Goal: Task Accomplishment & Management: Use online tool/utility

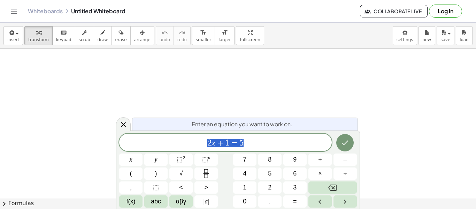
click at [284, 120] on span "Enter an equation you want to work on." at bounding box center [242, 124] width 101 height 8
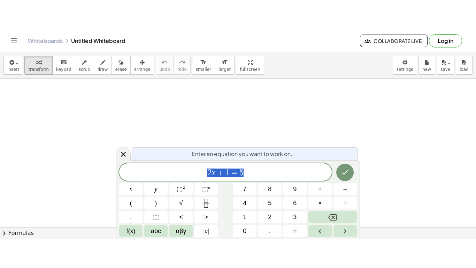
scroll to position [0, 0]
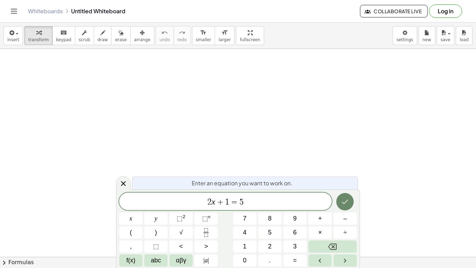
click at [341, 196] on button "Done" at bounding box center [344, 201] width 17 height 17
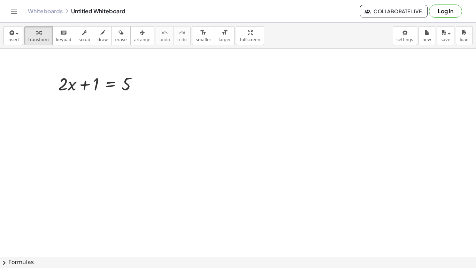
scroll to position [0, 0]
click at [139, 83] on div at bounding box center [140, 84] width 8 height 8
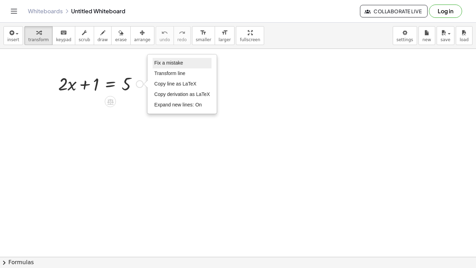
click at [160, 64] on span "Fix a mistake" at bounding box center [168, 63] width 29 height 6
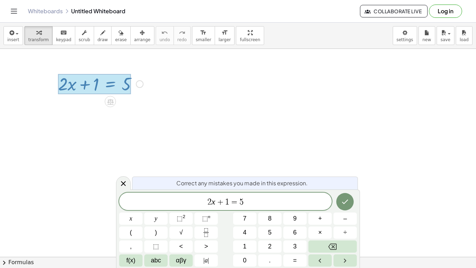
click at [188, 125] on div at bounding box center [238, 256] width 476 height 415
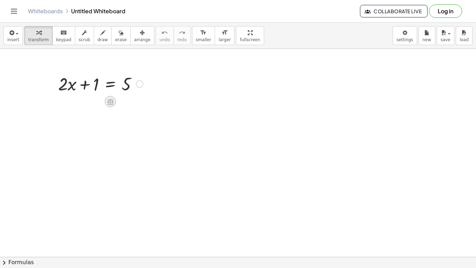
click at [113, 97] on div at bounding box center [110, 101] width 11 height 11
click at [124, 101] on span "÷" at bounding box center [124, 102] width 4 height 10
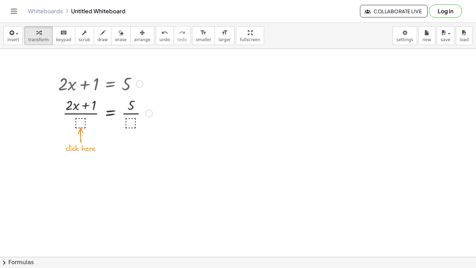
click at [80, 118] on div at bounding box center [105, 112] width 101 height 35
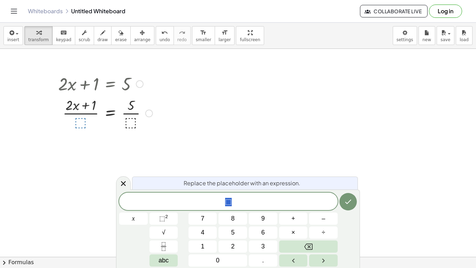
click at [284, 169] on div at bounding box center [238, 256] width 476 height 415
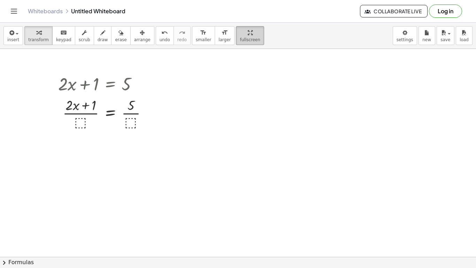
click at [228, 43] on div "insert select one: Math Expression Function Text Youtube Video Graphing Geometr…" at bounding box center [238, 145] width 476 height 245
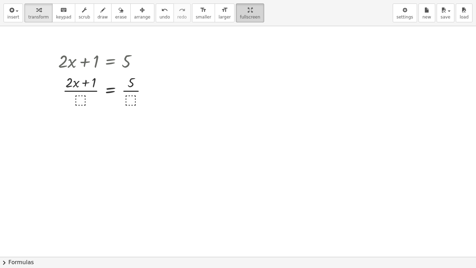
click at [229, 13] on div "Graspable Math Activities Get Started Activity Bank Assigned Work Classes White…" at bounding box center [238, 134] width 476 height 268
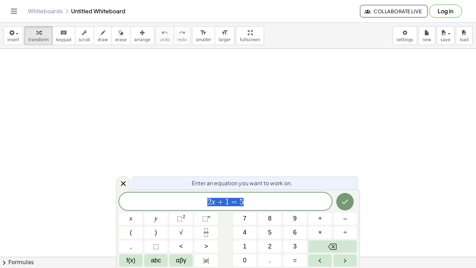
scroll to position [0, 0]
click at [199, 193] on div "​ 2 x + 1 = 5" at bounding box center [225, 200] width 213 height 17
click at [240, 37] on span "fullscreen" at bounding box center [250, 39] width 20 height 5
click at [343, 198] on icon "Done" at bounding box center [345, 201] width 8 height 8
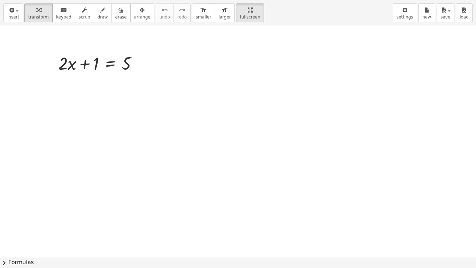
scroll to position [0, 0]
click at [109, 79] on icon at bounding box center [110, 81] width 6 height 6
click at [98, 79] on span "−" at bounding box center [96, 81] width 4 height 10
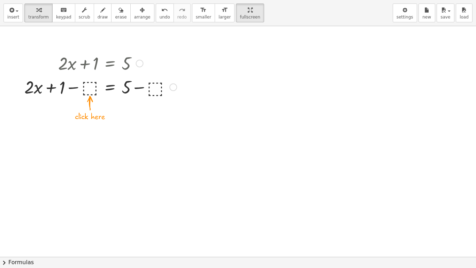
click at [89, 91] on div at bounding box center [100, 87] width 159 height 24
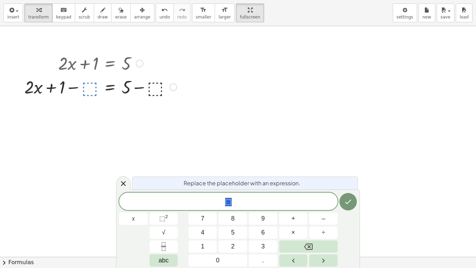
scroll to position [1, 0]
click at [207, 152] on div at bounding box center [238, 256] width 476 height 461
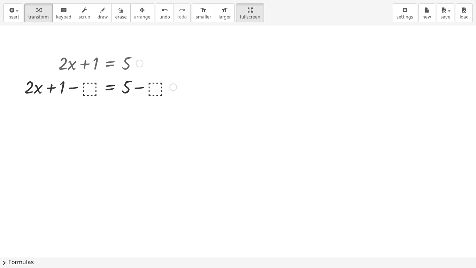
click at [154, 91] on div at bounding box center [100, 87] width 159 height 24
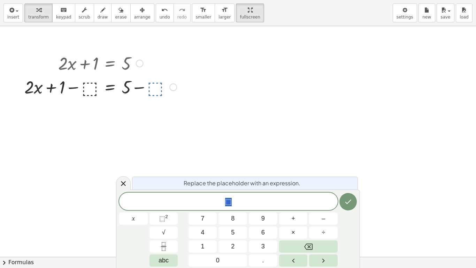
scroll to position [2, 0]
click at [351, 202] on icon "Done" at bounding box center [348, 201] width 8 height 8
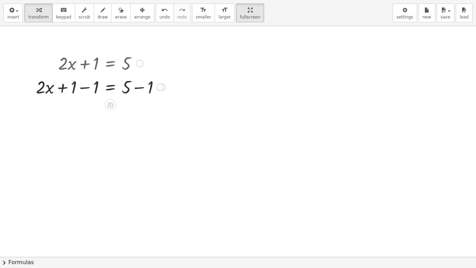
click at [160, 86] on div at bounding box center [160, 87] width 8 height 8
click at [160, 86] on div "Transform line Copy line as LaTeX Copy derivation as LaTeX Expand new lines: On" at bounding box center [160, 87] width 8 height 8
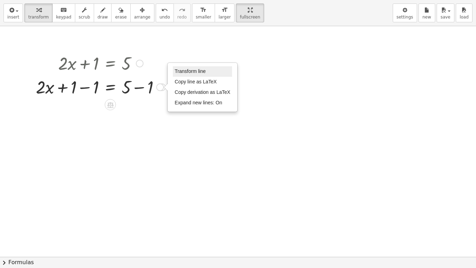
click at [181, 71] on span "Transform line" at bounding box center [190, 71] width 31 height 6
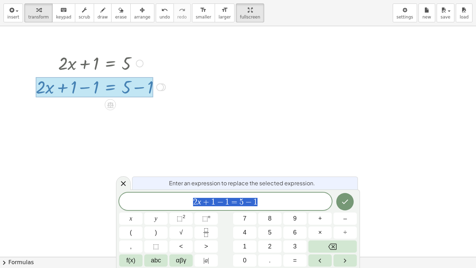
scroll to position [2, 0]
click at [126, 177] on div at bounding box center [123, 183] width 15 height 14
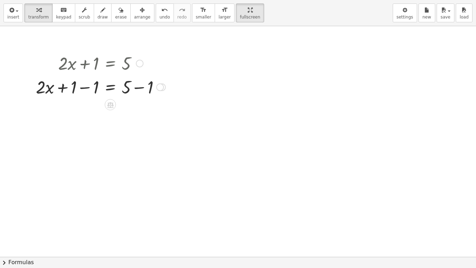
click at [107, 98] on div at bounding box center [100, 87] width 137 height 24
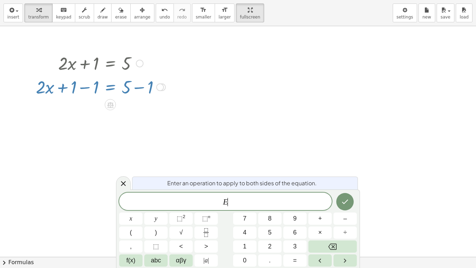
click at [116, 115] on div at bounding box center [238, 256] width 476 height 461
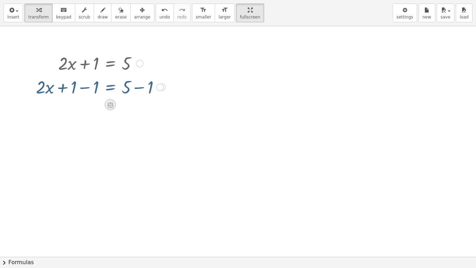
click at [111, 100] on div at bounding box center [110, 104] width 11 height 11
click at [85, 104] on div "+" at bounding box center [82, 104] width 11 height 11
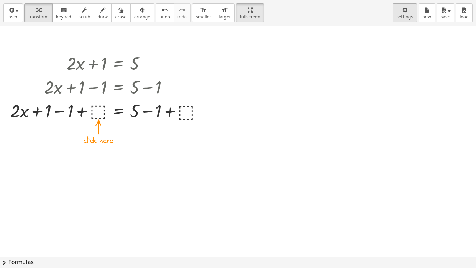
click at [409, 15] on span "settings" at bounding box center [405, 17] width 17 height 5
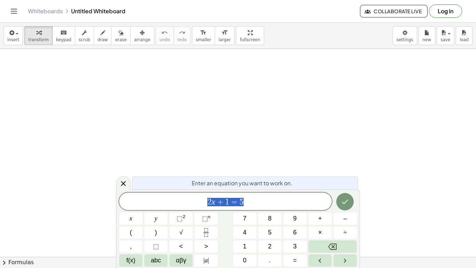
scroll to position [0, 0]
click at [346, 198] on icon "Done" at bounding box center [345, 201] width 8 height 8
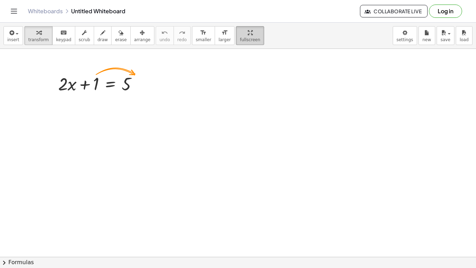
click at [242, 44] on div "insert select one: Math Expression Function Text Youtube Video Graphing Geometr…" at bounding box center [238, 145] width 476 height 245
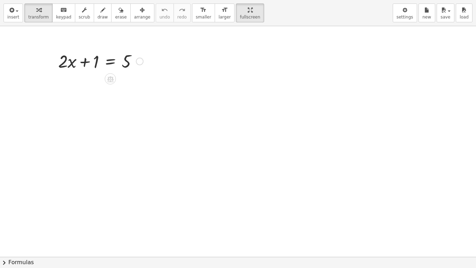
click at [138, 62] on div at bounding box center [140, 62] width 8 height 8
click at [138, 60] on div "Fix a mistake Transform line Copy line as LaTeX Copy derivation as LaTeX Expand…" at bounding box center [140, 62] width 8 height 8
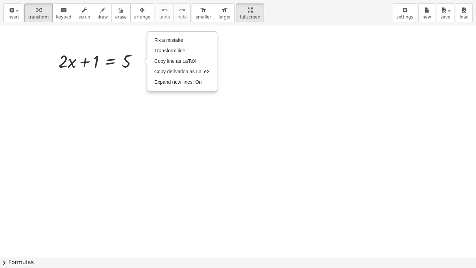
click at [31, 54] on div at bounding box center [238, 256] width 476 height 461
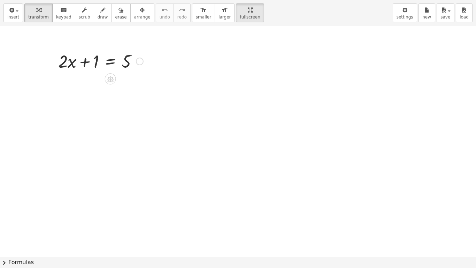
click at [67, 64] on div at bounding box center [101, 61] width 92 height 24
click at [109, 81] on icon at bounding box center [110, 79] width 6 height 6
click at [137, 82] on div at bounding box center [138, 78] width 11 height 11
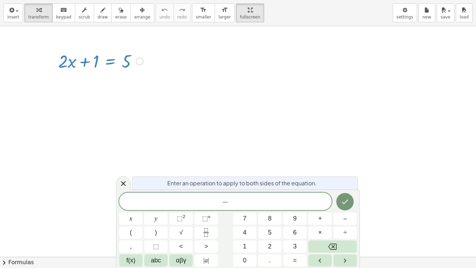
scroll to position [1, 0]
click at [346, 201] on icon "Done" at bounding box center [345, 201] width 6 height 5
click at [143, 212] on div at bounding box center [130, 218] width 23 height 12
click at [340, 200] on button "Done" at bounding box center [344, 201] width 17 height 17
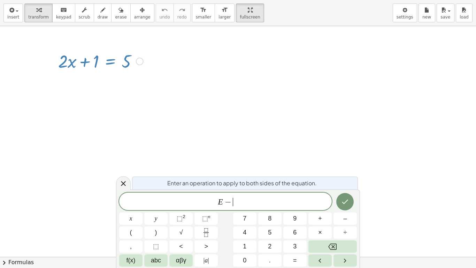
scroll to position [4, 0]
click at [350, 200] on button "Done" at bounding box center [344, 201] width 17 height 17
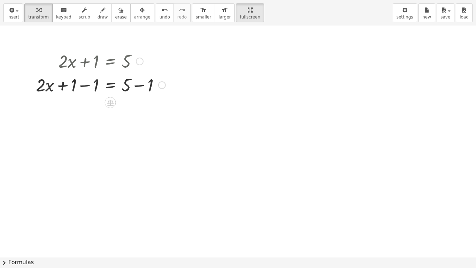
click at [132, 89] on div at bounding box center [100, 84] width 137 height 24
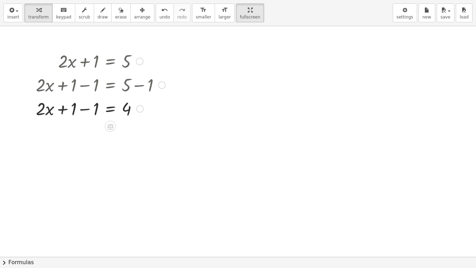
click at [85, 110] on div at bounding box center [100, 108] width 137 height 24
click at [76, 102] on div at bounding box center [100, 108] width 137 height 24
click at [81, 105] on div at bounding box center [100, 108] width 137 height 24
click at [112, 128] on icon at bounding box center [110, 126] width 7 height 7
click at [120, 127] on div "÷" at bounding box center [124, 126] width 11 height 11
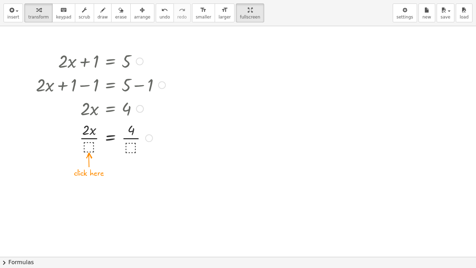
click at [92, 143] on div at bounding box center [100, 137] width 137 height 35
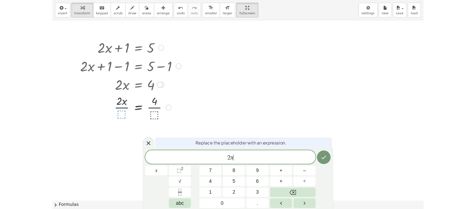
scroll to position [5, 0]
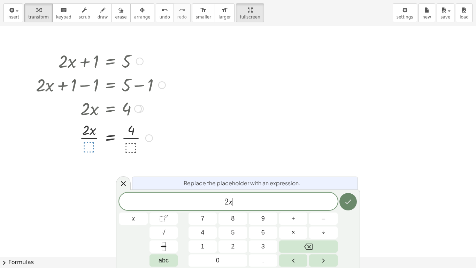
click at [352, 201] on icon "Done" at bounding box center [348, 201] width 8 height 8
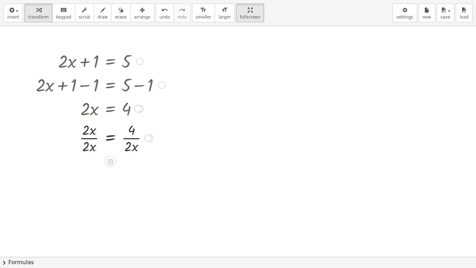
click at [128, 141] on div at bounding box center [100, 137] width 137 height 35
click at [92, 142] on div at bounding box center [100, 137] width 137 height 35
click at [132, 183] on div at bounding box center [100, 172] width 137 height 35
click at [108, 192] on icon at bounding box center [110, 195] width 7 height 7
click at [398, 9] on button "settings" at bounding box center [405, 12] width 24 height 19
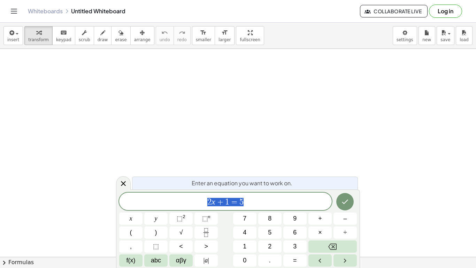
scroll to position [0, 0]
click at [228, 201] on span "1" at bounding box center [227, 202] width 4 height 8
click at [247, 202] on span "2 x + 1 5 ​ = 5" at bounding box center [225, 202] width 213 height 10
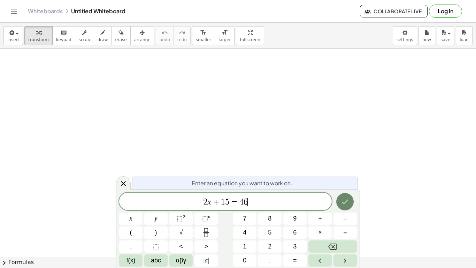
click at [340, 194] on button "Done" at bounding box center [344, 201] width 17 height 17
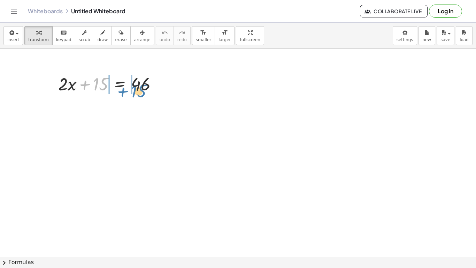
drag, startPoint x: 84, startPoint y: 89, endPoint x: 122, endPoint y: 96, distance: 38.6
click at [122, 96] on div "+ 15 + · 2 · x + 15 = 46" at bounding box center [108, 83] width 120 height 27
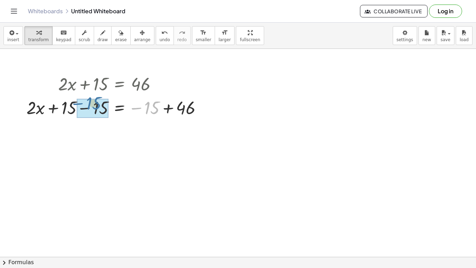
drag, startPoint x: 152, startPoint y: 110, endPoint x: 94, endPoint y: 106, distance: 58.7
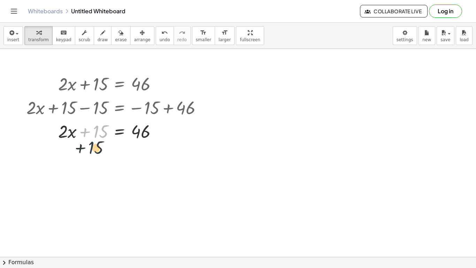
drag, startPoint x: 98, startPoint y: 130, endPoint x: 93, endPoint y: 149, distance: 19.4
click at [137, 126] on div at bounding box center [117, 131] width 188 height 24
click at [87, 137] on div at bounding box center [117, 131] width 188 height 24
click at [161, 35] on icon "undo" at bounding box center [164, 33] width 7 height 8
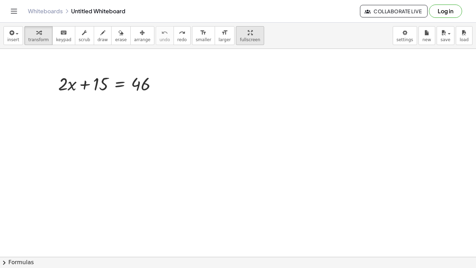
click at [237, 42] on button "fullscreen" at bounding box center [250, 35] width 28 height 19
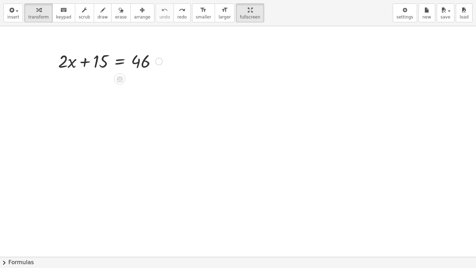
click at [115, 73] on div "+ · 2 · x + 15 = 46" at bounding box center [108, 60] width 120 height 27
click at [121, 79] on icon at bounding box center [120, 79] width 6 height 6
click at [107, 82] on span "−" at bounding box center [106, 79] width 4 height 10
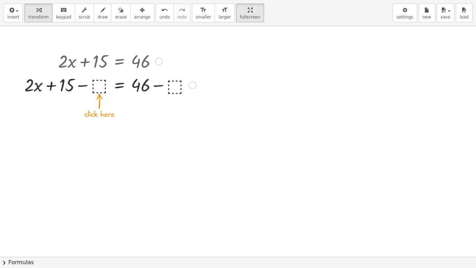
click at [103, 82] on div at bounding box center [110, 84] width 179 height 24
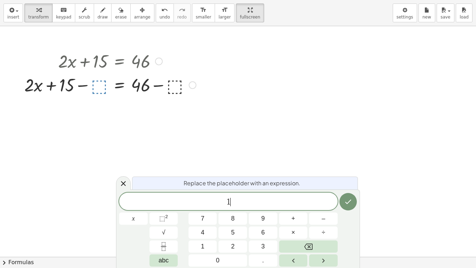
scroll to position [1, 0]
click at [355, 203] on button "Done" at bounding box center [347, 201] width 17 height 17
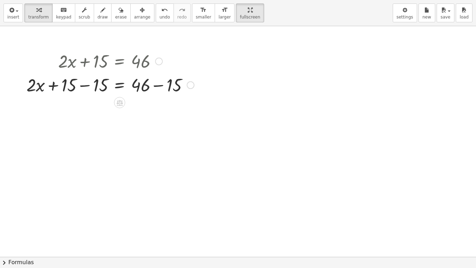
click at [90, 84] on div at bounding box center [110, 84] width 175 height 24
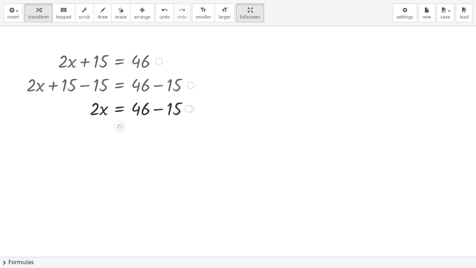
click at [167, 108] on div at bounding box center [110, 108] width 175 height 24
click at [121, 149] on icon at bounding box center [119, 149] width 7 height 7
click at [74, 132] on div at bounding box center [110, 132] width 175 height 24
click at [90, 131] on div at bounding box center [110, 132] width 175 height 24
click at [123, 148] on div at bounding box center [119, 149] width 11 height 11
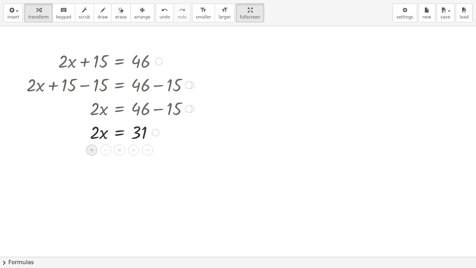
click at [86, 147] on div "+" at bounding box center [91, 149] width 11 height 11
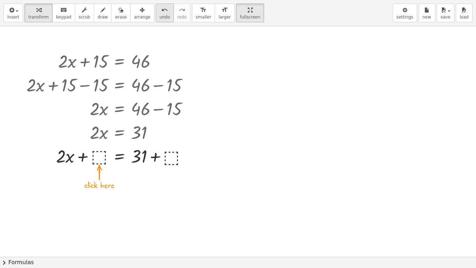
click at [160, 6] on div "undo" at bounding box center [165, 10] width 10 height 8
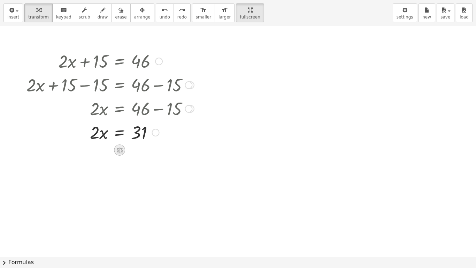
click at [116, 147] on icon at bounding box center [119, 149] width 7 height 7
click at [136, 150] on div "÷" at bounding box center [133, 149] width 11 height 11
click at [94, 141] on div at bounding box center [109, 132] width 171 height 24
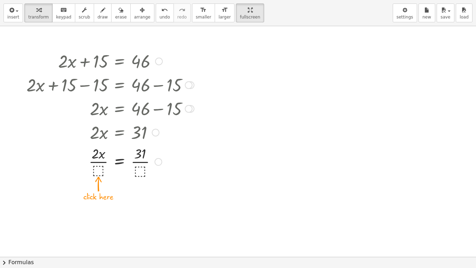
click at [100, 168] on div at bounding box center [110, 161] width 175 height 35
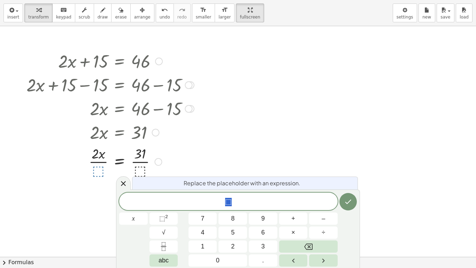
scroll to position [2, 0]
click at [346, 197] on icon "Done" at bounding box center [348, 201] width 8 height 8
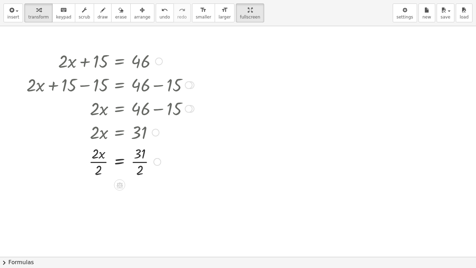
click at [143, 166] on div at bounding box center [110, 161] width 175 height 35
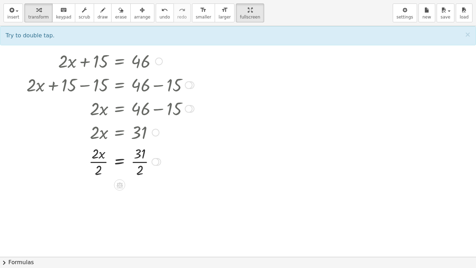
click at [145, 169] on div at bounding box center [110, 161] width 175 height 35
click at [137, 170] on div at bounding box center [110, 161] width 175 height 35
click at [138, 170] on div at bounding box center [110, 161] width 175 height 35
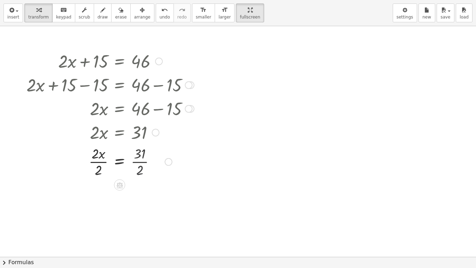
click at [138, 170] on div at bounding box center [110, 161] width 175 height 35
click at [98, 203] on div at bounding box center [110, 195] width 175 height 35
click at [98, 203] on div at bounding box center [110, 195] width 175 height 23
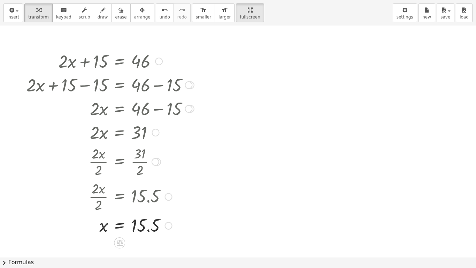
click at [120, 229] on div at bounding box center [110, 224] width 175 height 23
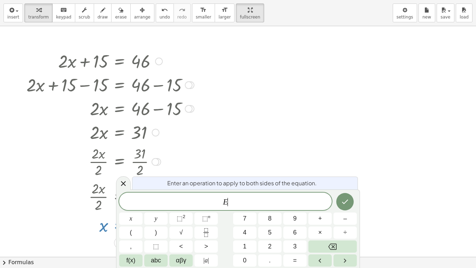
click at [120, 229] on button "(" at bounding box center [130, 232] width 23 height 12
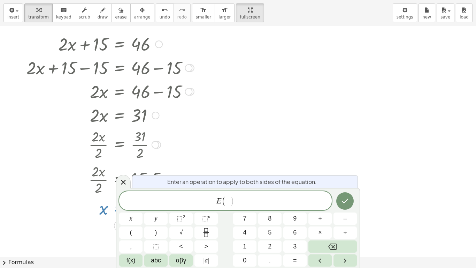
scroll to position [17, 0]
click at [120, 183] on icon at bounding box center [123, 182] width 8 height 8
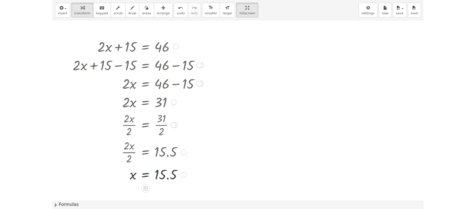
scroll to position [0, 0]
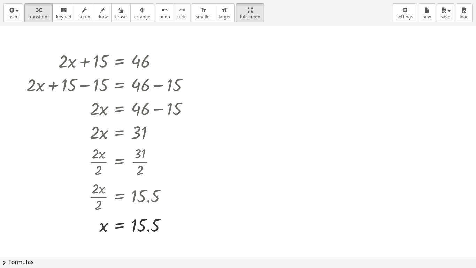
click at [127, 246] on div at bounding box center [238, 256] width 476 height 461
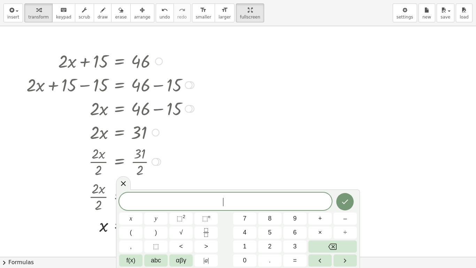
click at [115, 180] on div at bounding box center [105, 195] width 185 height 35
click at [116, 181] on div at bounding box center [123, 183] width 15 height 14
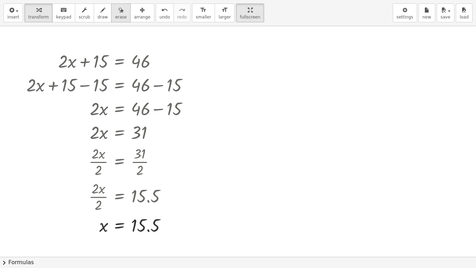
click at [118, 13] on icon "button" at bounding box center [120, 10] width 5 height 8
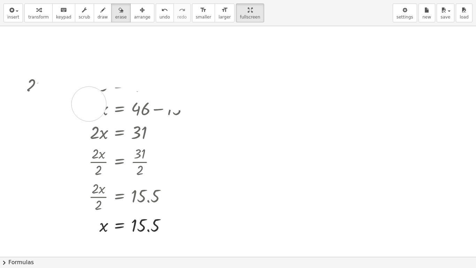
drag, startPoint x: 121, startPoint y: 56, endPoint x: 89, endPoint y: 104, distance: 57.2
click at [89, 104] on div at bounding box center [238, 256] width 476 height 461
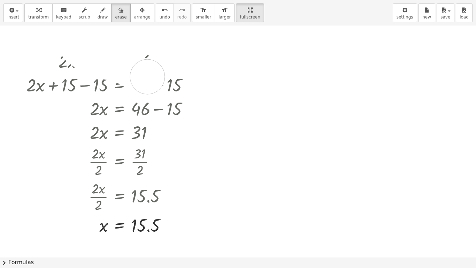
drag, startPoint x: 72, startPoint y: 40, endPoint x: 150, endPoint y: 77, distance: 86.0
click at [150, 77] on div at bounding box center [238, 256] width 476 height 461
click at [81, 12] on div "button" at bounding box center [85, 10] width 12 height 8
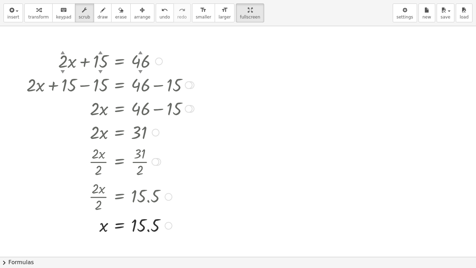
drag, startPoint x: 84, startPoint y: 45, endPoint x: 135, endPoint y: 54, distance: 51.0
click at [135, 54] on div "+ · 2 ▲ ▼ · x + 15 ▲ ▼ = 46 ▲ ▼ + · 2 · x + 15 − ⬚ = + 46 − ⬚ + · 2 · x + 15 − …" at bounding box center [238, 256] width 476 height 461
click at [155, 62] on div at bounding box center [159, 62] width 8 height 8
click at [138, 75] on div at bounding box center [110, 84] width 175 height 24
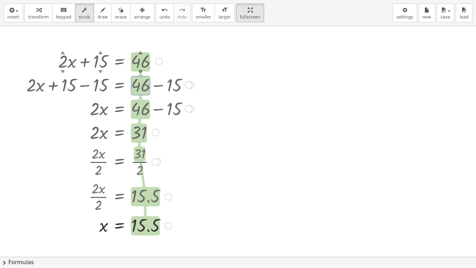
drag, startPoint x: 138, startPoint y: 74, endPoint x: 141, endPoint y: 107, distance: 32.8
click at [120, 61] on div "+ · 2 ▲ ▼ · x + 15 ▲ ▼ = 46 ▲ ▼ Go back to this line Copy line as LaTeX Copy de…" at bounding box center [120, 61] width 0 height 0
click at [140, 73] on div at bounding box center [110, 84] width 175 height 24
click at [141, 72] on div at bounding box center [110, 84] width 175 height 24
click at [113, 87] on div at bounding box center [110, 84] width 175 height 24
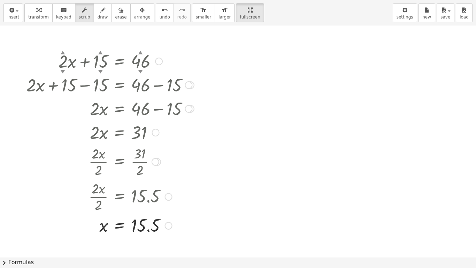
click at [102, 84] on div at bounding box center [110, 84] width 175 height 24
drag, startPoint x: 102, startPoint y: 84, endPoint x: 95, endPoint y: 129, distance: 45.7
click at [120, 61] on div "+ · 2 ▲ ▼ · x + 15 ▲ ▼ = 46 ▲ ▼ Go back to this line Copy line as LaTeX Copy de…" at bounding box center [120, 61] width 0 height 0
click at [97, 223] on div at bounding box center [110, 224] width 175 height 23
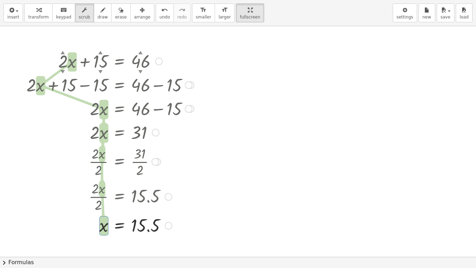
click at [101, 225] on div at bounding box center [110, 224] width 175 height 23
click at [101, 201] on div at bounding box center [110, 195] width 175 height 35
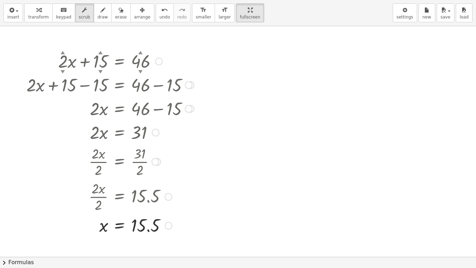
click at [127, 190] on div at bounding box center [110, 195] width 175 height 35
click at [128, 192] on div at bounding box center [110, 195] width 175 height 35
click at [132, 193] on div at bounding box center [110, 195] width 175 height 35
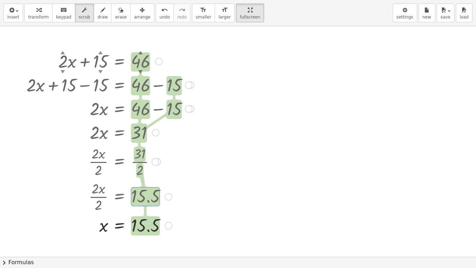
click at [105, 108] on div at bounding box center [110, 108] width 175 height 24
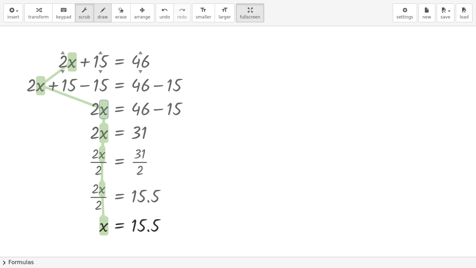
click at [94, 20] on button "draw" at bounding box center [103, 12] width 18 height 19
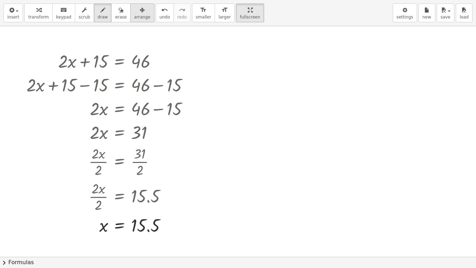
click at [134, 17] on span "arrange" at bounding box center [142, 17] width 16 height 5
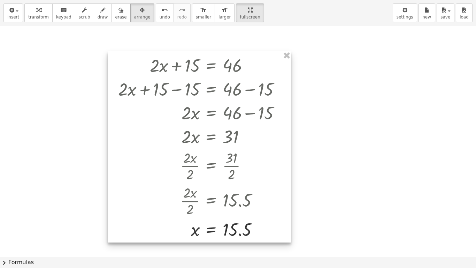
drag, startPoint x: 127, startPoint y: 68, endPoint x: 246, endPoint y: 71, distance: 118.9
click at [246, 71] on div at bounding box center [199, 146] width 183 height 191
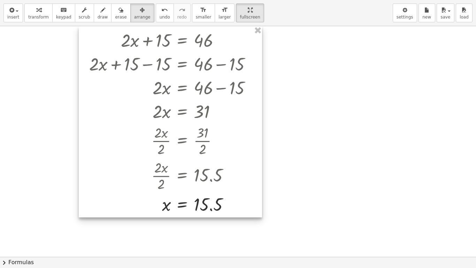
drag, startPoint x: 316, startPoint y: 89, endPoint x: 261, endPoint y: 52, distance: 65.9
click at [261, 52] on div at bounding box center [170, 121] width 183 height 191
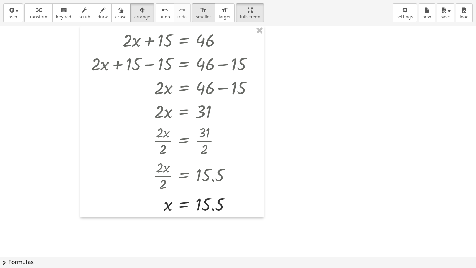
click at [200, 10] on icon "format_size" at bounding box center [203, 10] width 7 height 8
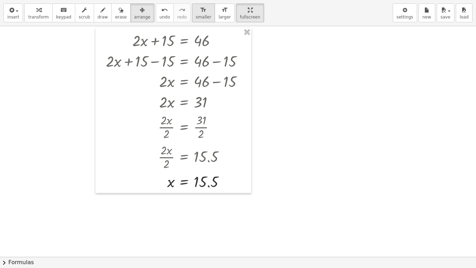
click at [200, 7] on icon "format_size" at bounding box center [203, 10] width 7 height 8
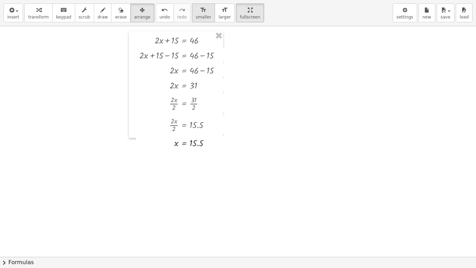
click at [200, 7] on icon "format_size" at bounding box center [203, 10] width 7 height 8
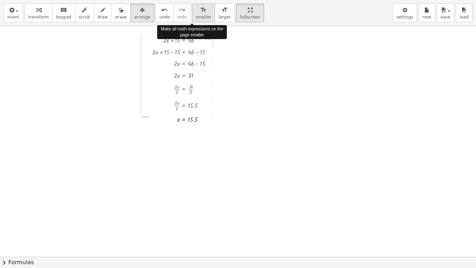
click at [200, 7] on icon "format_size" at bounding box center [203, 10] width 7 height 8
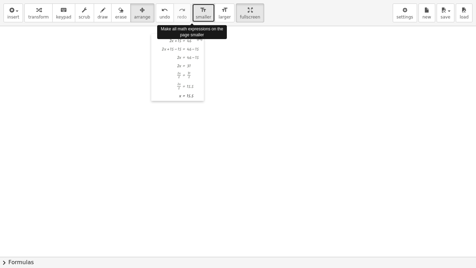
click at [200, 7] on icon "format_size" at bounding box center [203, 10] width 7 height 8
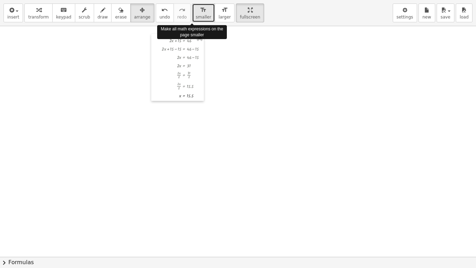
click at [200, 7] on icon "format_size" at bounding box center [203, 10] width 7 height 8
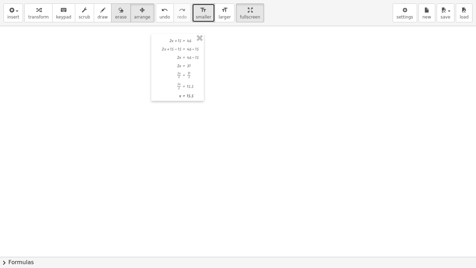
click at [111, 19] on button "erase" at bounding box center [120, 12] width 19 height 19
click at [98, 16] on span "draw" at bounding box center [103, 17] width 10 height 5
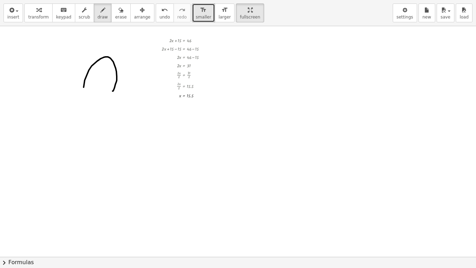
drag, startPoint x: 84, startPoint y: 87, endPoint x: 112, endPoint y: 91, distance: 28.9
click at [112, 91] on div at bounding box center [238, 256] width 476 height 461
click at [45, 12] on button "transform" at bounding box center [38, 12] width 28 height 19
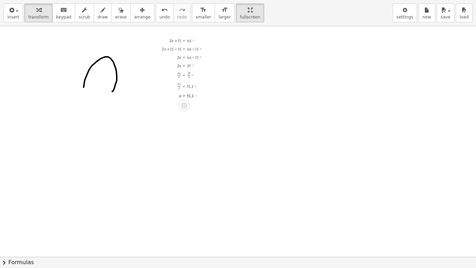
click at [165, 52] on div at bounding box center [186, 56] width 56 height 8
drag, startPoint x: 119, startPoint y: 80, endPoint x: 106, endPoint y: 83, distance: 13.6
click at [106, 83] on div at bounding box center [238, 256] width 476 height 461
drag, startPoint x: 113, startPoint y: 85, endPoint x: 133, endPoint y: 99, distance: 24.4
click at [133, 99] on div at bounding box center [238, 256] width 476 height 461
